Goal: Task Accomplishment & Management: Use online tool/utility

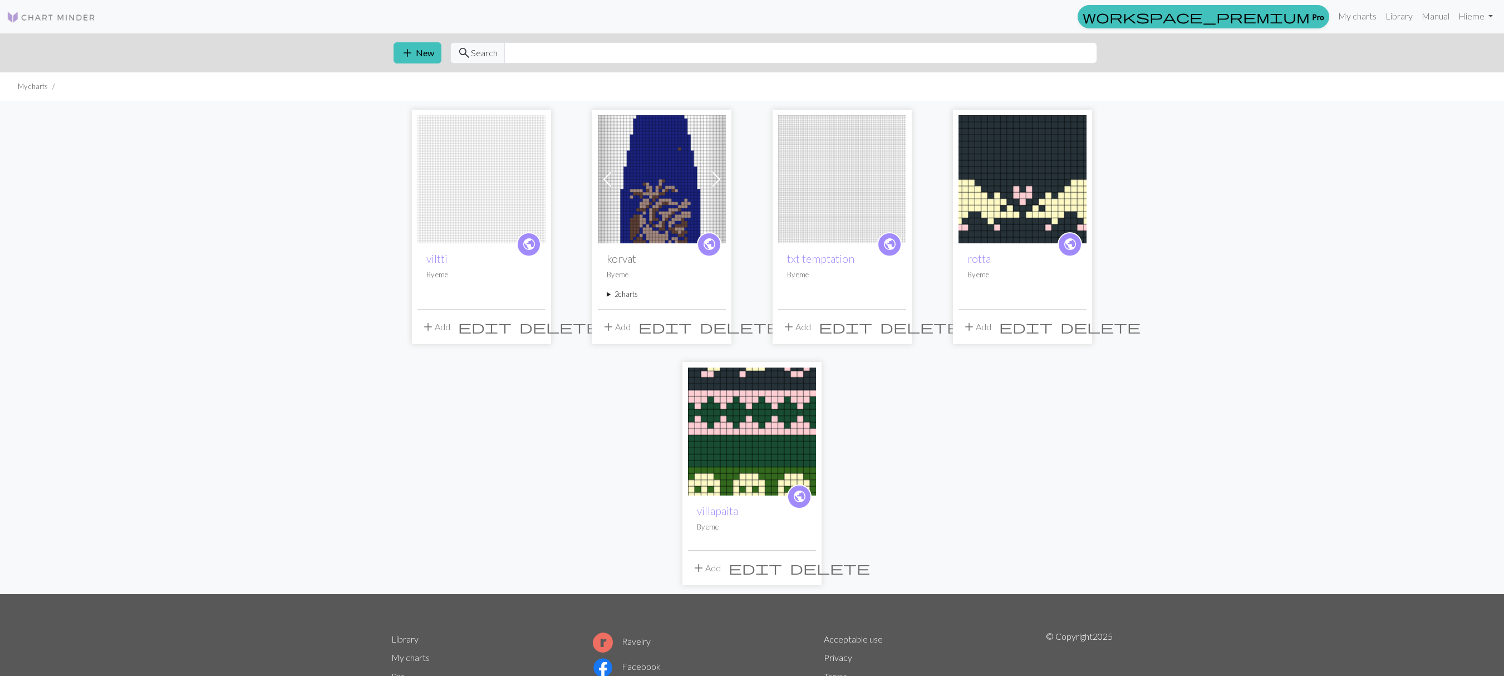
click at [483, 199] on img at bounding box center [482, 179] width 128 height 128
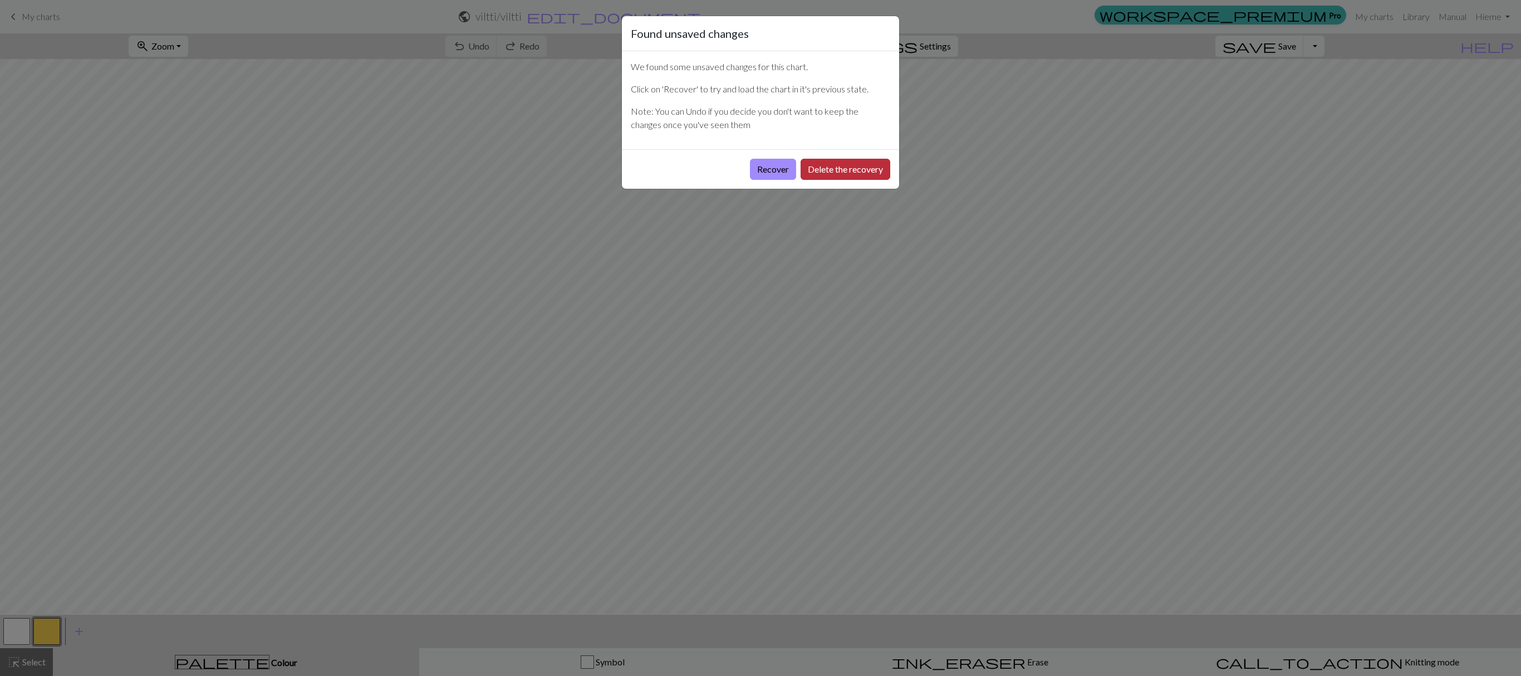
click at [824, 169] on button "Delete the recovery" at bounding box center [846, 169] width 90 height 21
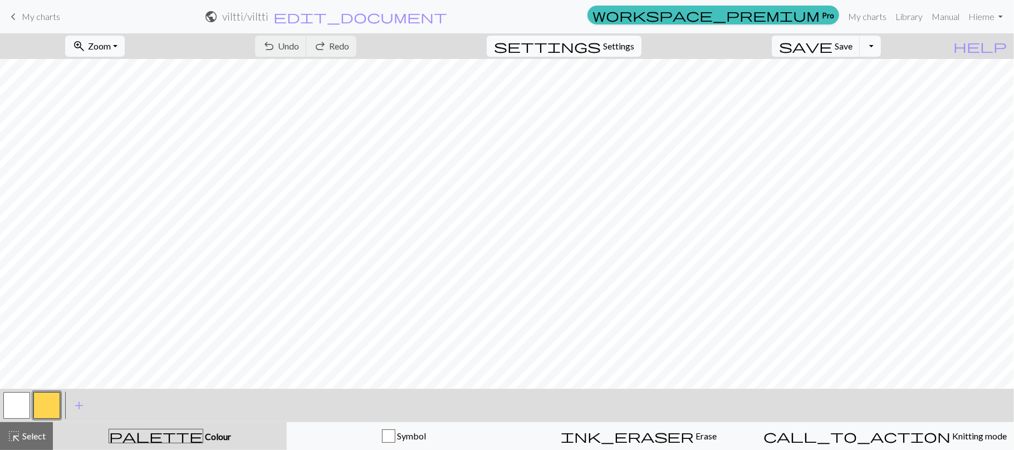
click at [634, 50] on span "Settings" at bounding box center [618, 46] width 31 height 13
select select "aran"
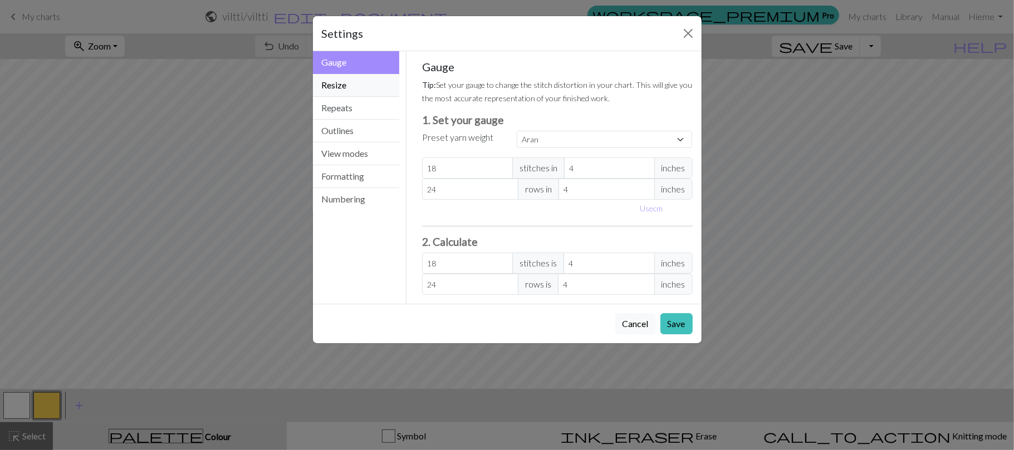
click at [365, 81] on button "Resize" at bounding box center [356, 85] width 87 height 23
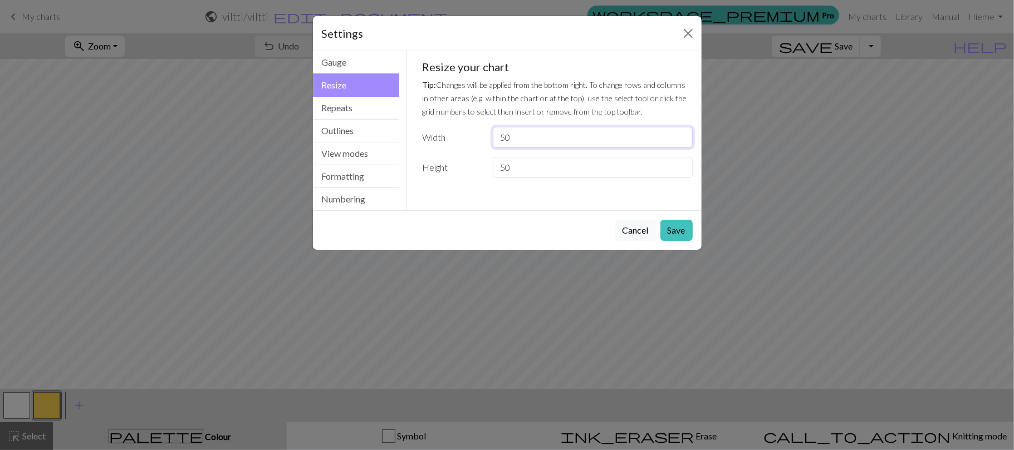
click at [566, 137] on input "50" at bounding box center [592, 137] width 199 height 21
type input "5"
type input "150"
click at [566, 161] on input "50" at bounding box center [592, 167] width 199 height 21
type input "5"
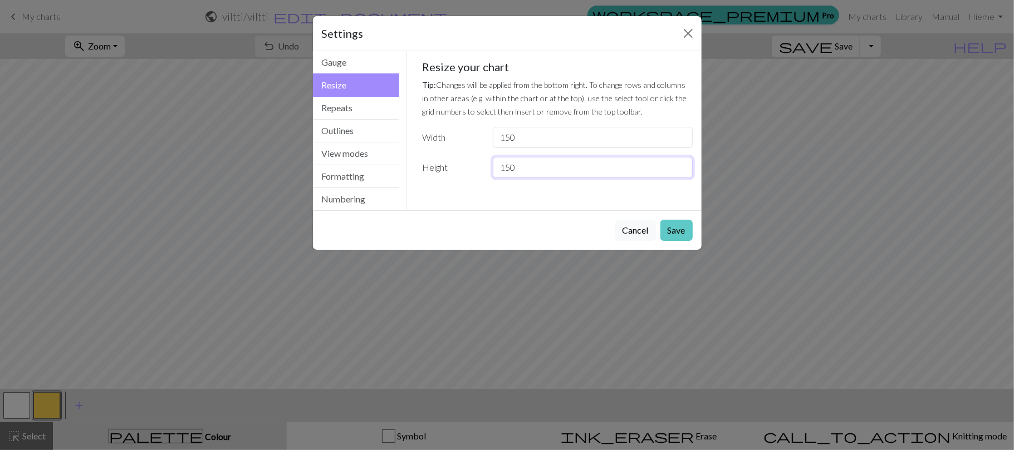
type input "150"
click at [670, 232] on button "Save" at bounding box center [676, 230] width 32 height 21
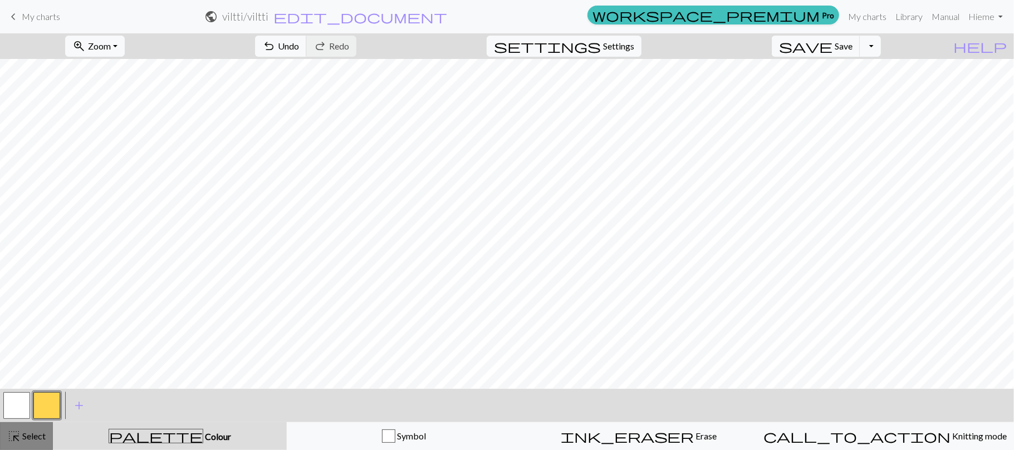
click at [26, 437] on span "Select" at bounding box center [33, 436] width 25 height 11
click at [74, 405] on span "add" at bounding box center [78, 406] width 13 height 16
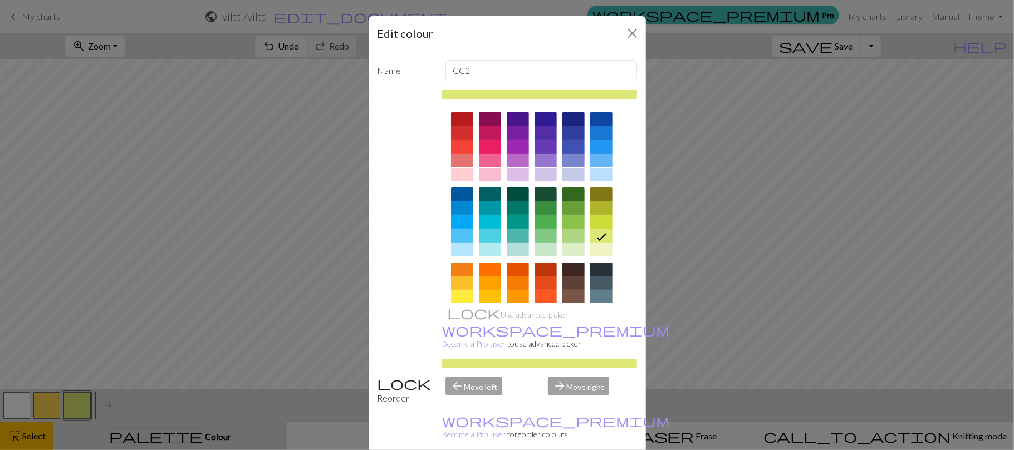
click at [544, 199] on div at bounding box center [545, 194] width 22 height 13
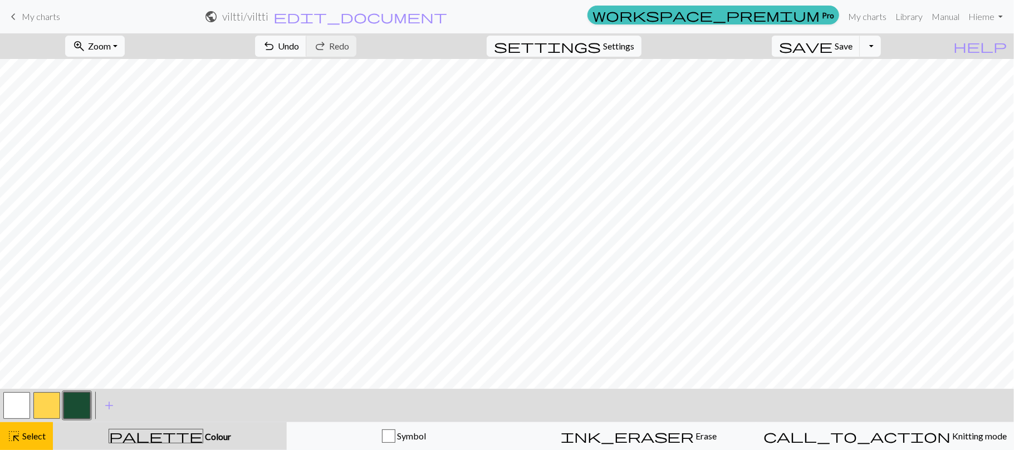
click at [203, 441] on span "Colour" at bounding box center [217, 436] width 28 height 11
click at [111, 50] on span "Zoom" at bounding box center [99, 46] width 23 height 11
click at [115, 139] on button "50%" at bounding box center [110, 134] width 88 height 18
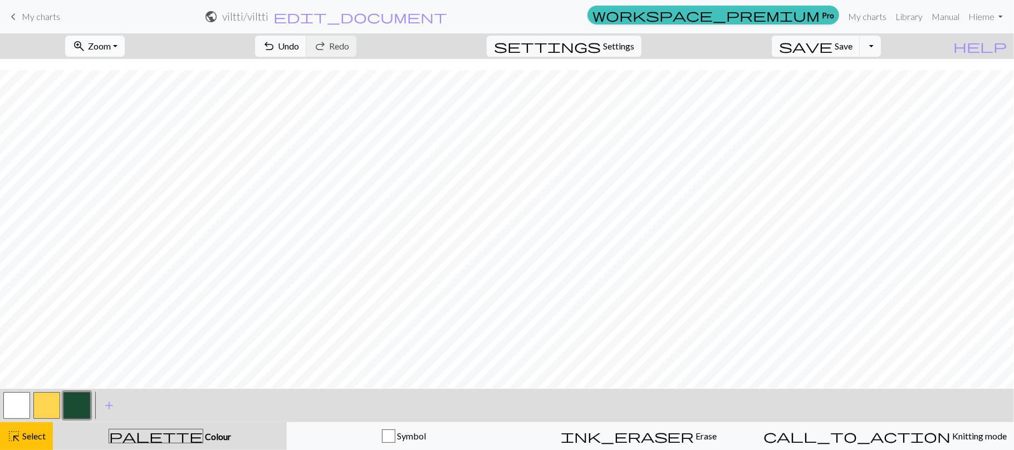
click at [109, 42] on span "Zoom" at bounding box center [99, 46] width 23 height 11
click at [126, 71] on button "Fit all" at bounding box center [110, 71] width 88 height 18
